Goal: Check status: Check status

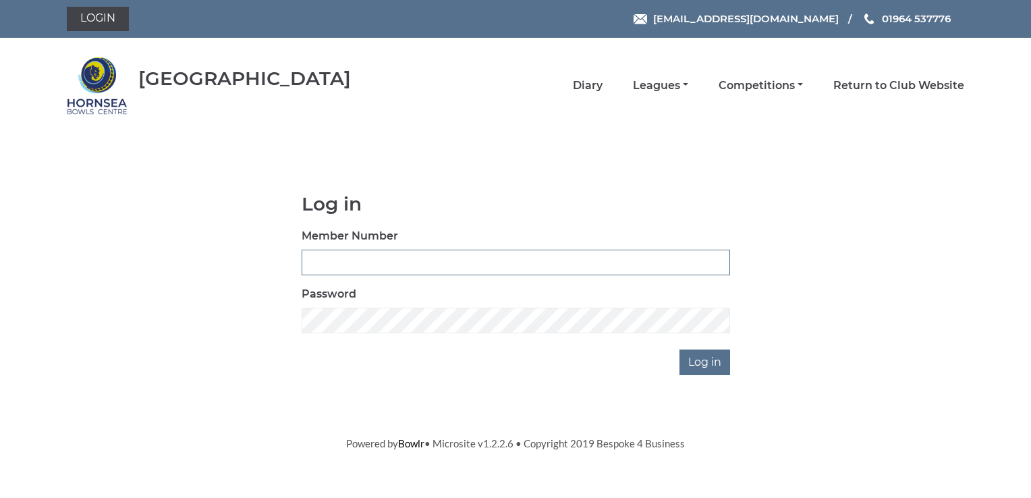
click at [343, 265] on input "Member Number" at bounding box center [516, 263] width 429 height 26
type input "0137"
click at [709, 366] on input "Log in" at bounding box center [705, 363] width 51 height 26
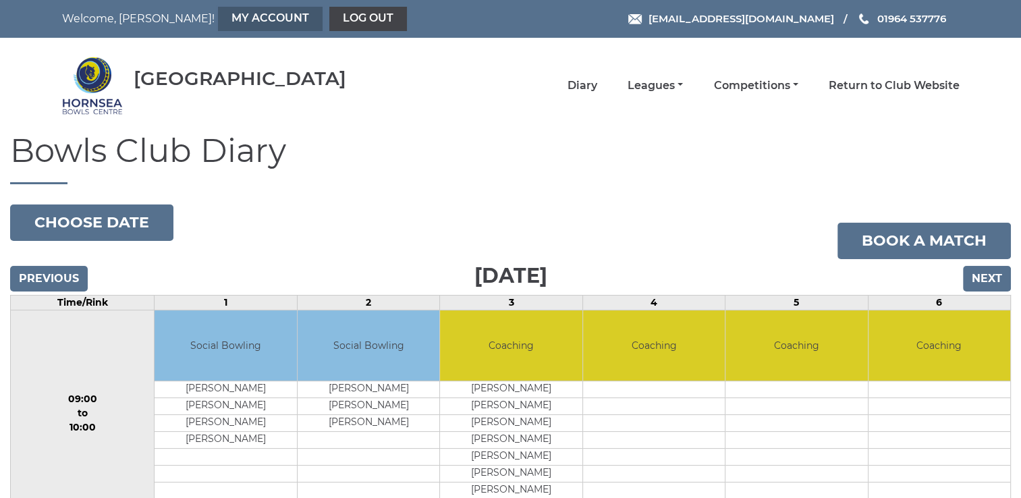
click at [218, 15] on link "My Account" at bounding box center [270, 19] width 105 height 24
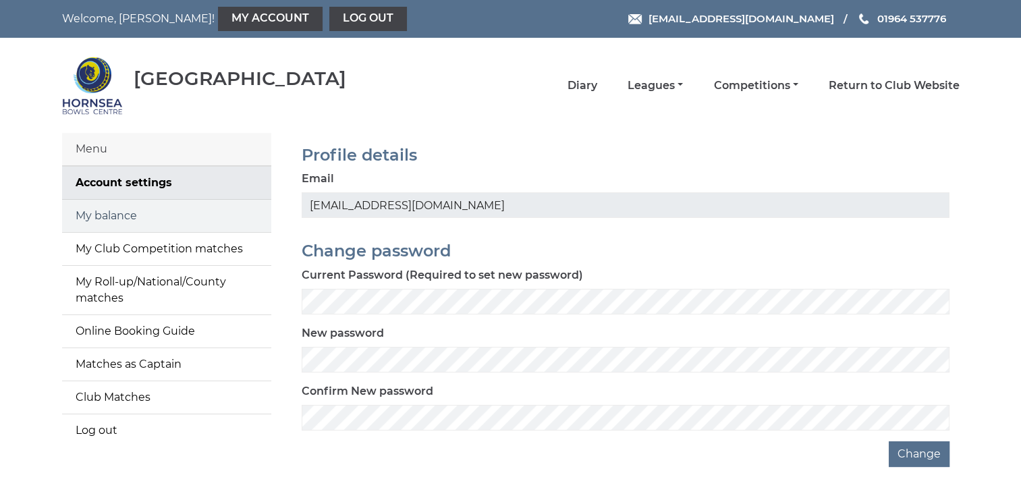
click at [139, 215] on link "My balance" at bounding box center [166, 216] width 209 height 32
